Goal: Check status: Check status

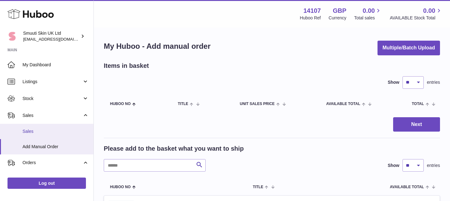
click at [50, 128] on link "Sales" at bounding box center [46, 131] width 93 height 15
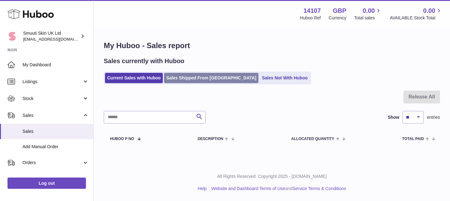
click at [182, 76] on link "Sales Shipped From [GEOGRAPHIC_DATA]" at bounding box center [211, 78] width 94 height 10
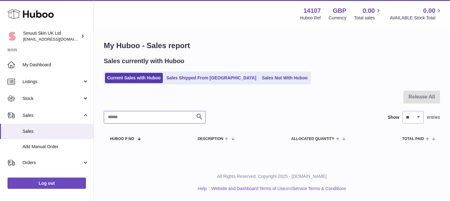
click at [147, 117] on input "text" at bounding box center [155, 117] width 102 height 12
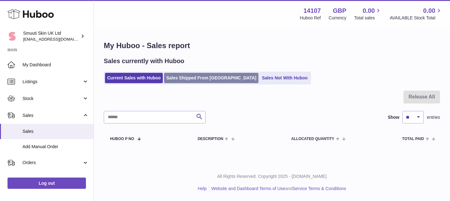
click at [176, 81] on link "Sales Shipped From [GEOGRAPHIC_DATA]" at bounding box center [211, 78] width 94 height 10
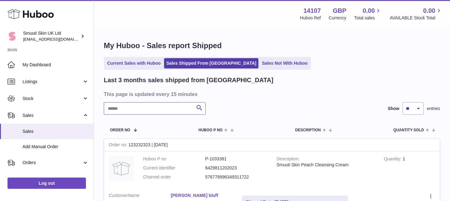
click at [156, 104] on input "text" at bounding box center [155, 108] width 102 height 12
type input "*****"
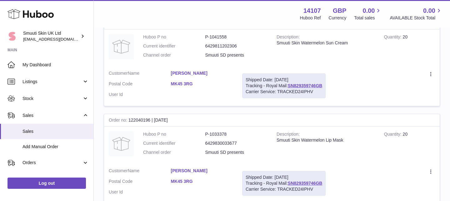
scroll to position [307, 0]
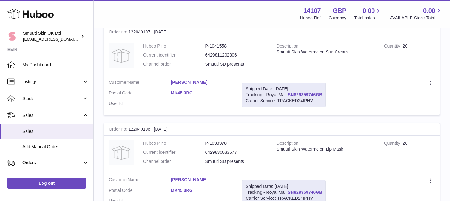
click at [314, 93] on link "SN829359746GB" at bounding box center [305, 94] width 35 height 5
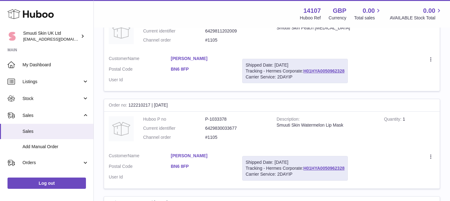
scroll to position [0, 0]
